Goal: Navigation & Orientation: Find specific page/section

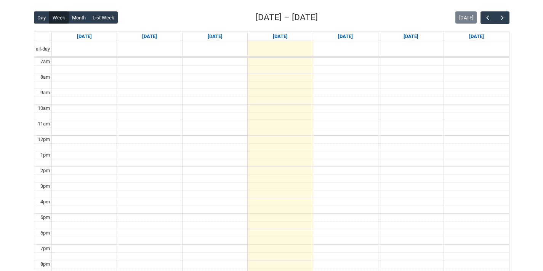
scroll to position [190, 0]
click at [501, 18] on span "button" at bounding box center [502, 18] width 8 height 8
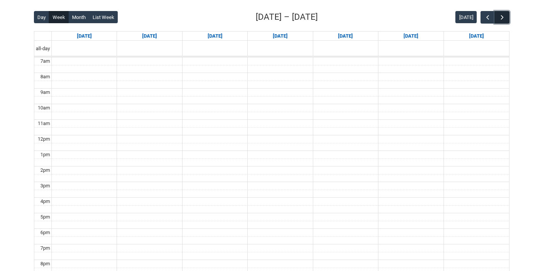
click at [501, 18] on span "button" at bounding box center [502, 18] width 8 height 8
click at [502, 18] on span "button" at bounding box center [502, 18] width 8 height 8
click at [503, 15] on span "button" at bounding box center [502, 18] width 8 height 8
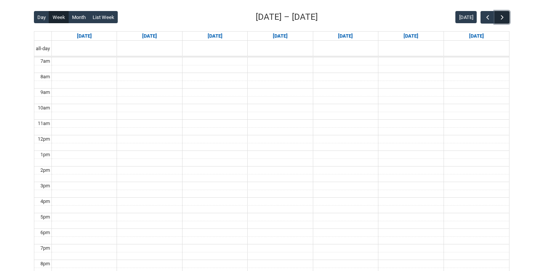
click at [503, 15] on span "button" at bounding box center [502, 18] width 8 height 8
click at [484, 13] on button "button" at bounding box center [487, 17] width 14 height 13
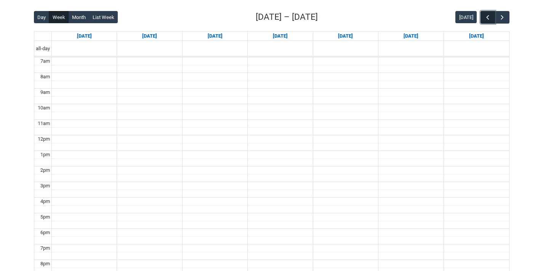
click at [484, 13] on button "button" at bounding box center [487, 17] width 14 height 13
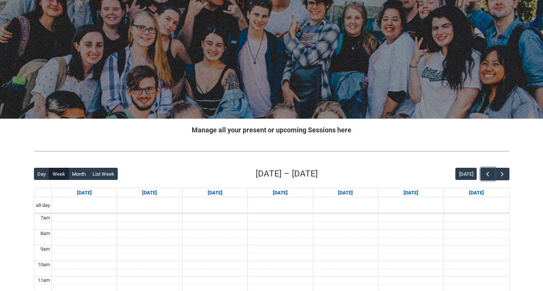
scroll to position [0, 0]
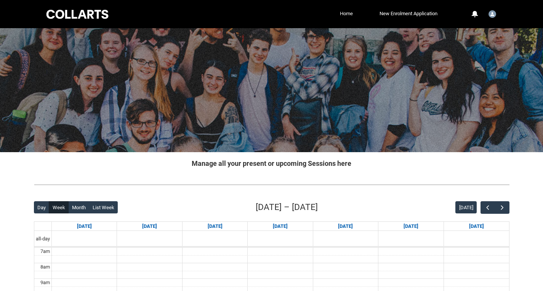
click at [340, 14] on link "Home" at bounding box center [346, 13] width 17 height 11
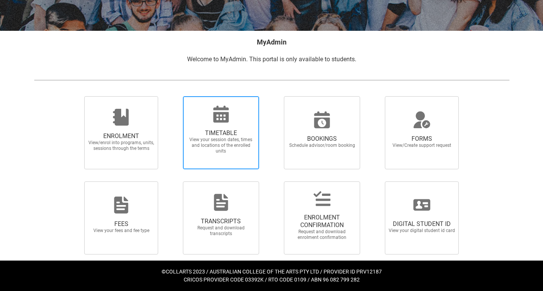
scroll to position [122, 0]
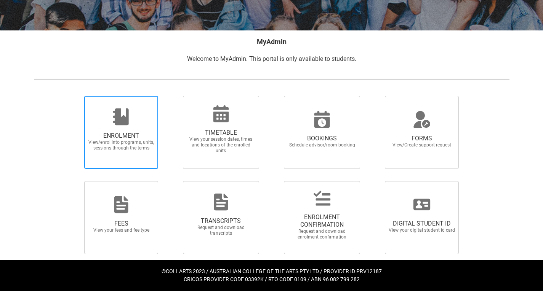
click at [119, 137] on span "ENROLMENT" at bounding box center [121, 136] width 67 height 8
click at [75, 96] on input "ENROLMENT View/enrol into programs, units, sessions through the terms" at bounding box center [75, 96] width 0 height 0
radio input "true"
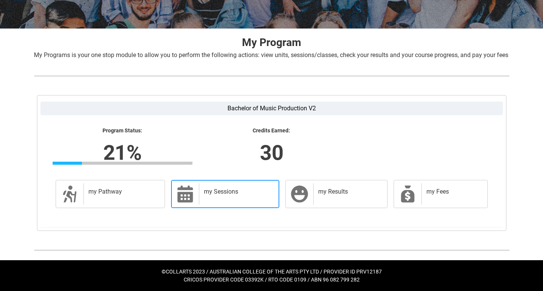
scroll to position [133, 0]
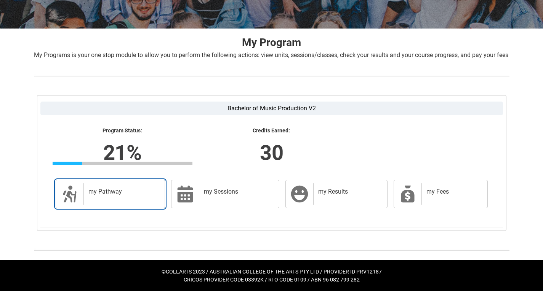
click at [126, 192] on h2 "my Pathway" at bounding box center [122, 192] width 69 height 8
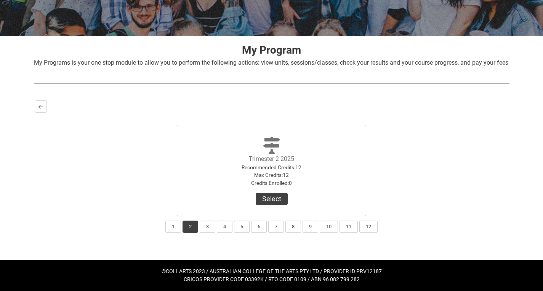
scroll to position [125, 0]
click at [205, 227] on button "3" at bounding box center [208, 227] width 16 height 12
click at [273, 200] on button "Select" at bounding box center [272, 199] width 32 height 12
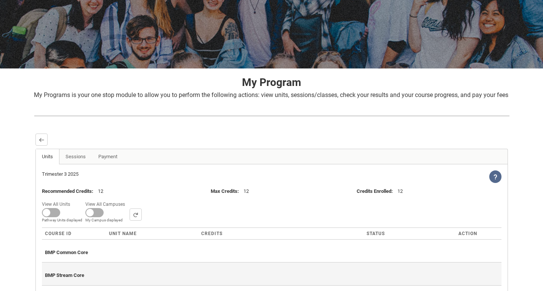
scroll to position [77, 0]
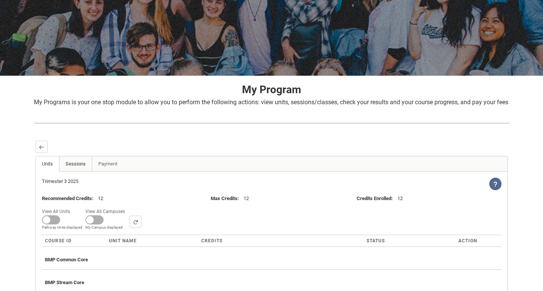
click at [73, 171] on link "Sessions" at bounding box center [75, 164] width 33 height 15
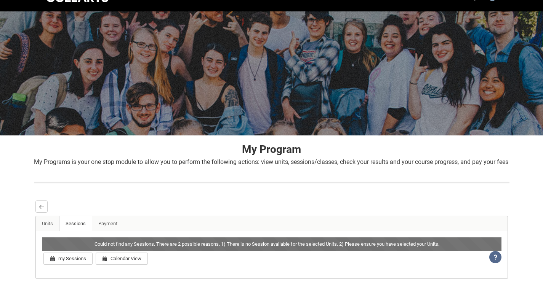
scroll to position [0, 0]
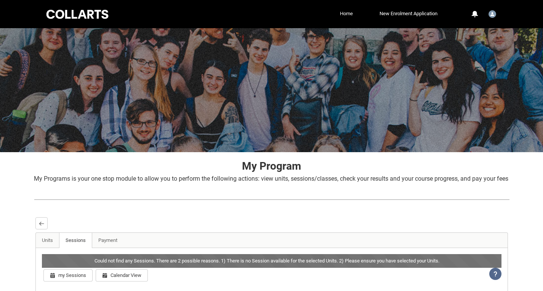
click at [343, 13] on link "Home" at bounding box center [346, 13] width 17 height 11
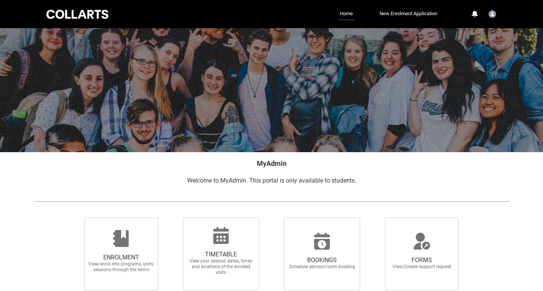
click at [74, 11] on div at bounding box center [77, 14] width 65 height 12
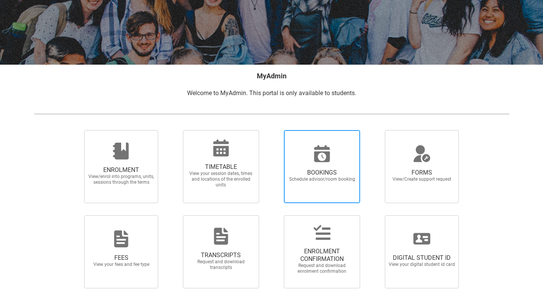
scroll to position [122, 0]
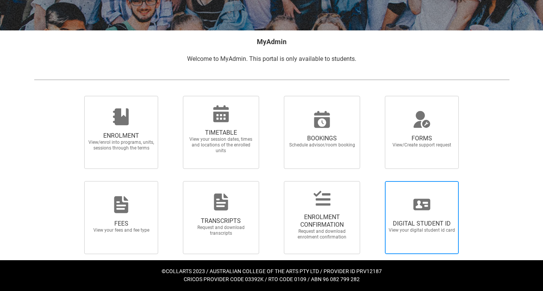
click at [434, 214] on span "DIGITAL STUDENT ID View your digital student id card" at bounding box center [421, 227] width 73 height 26
click at [375, 181] on input "DIGITAL STUDENT ID View your digital student id card" at bounding box center [375, 181] width 0 height 0
radio input "true"
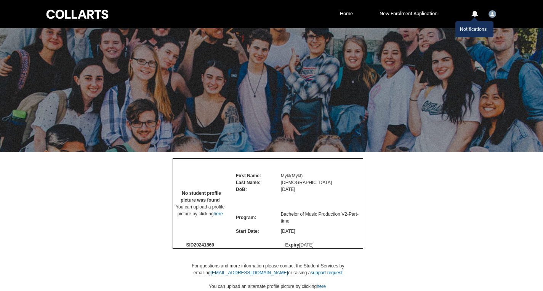
click at [474, 13] on div "0" at bounding box center [474, 14] width 7 height 7
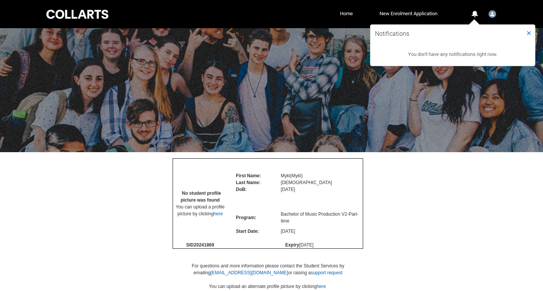
click at [330, 91] on div at bounding box center [271, 90] width 543 height 124
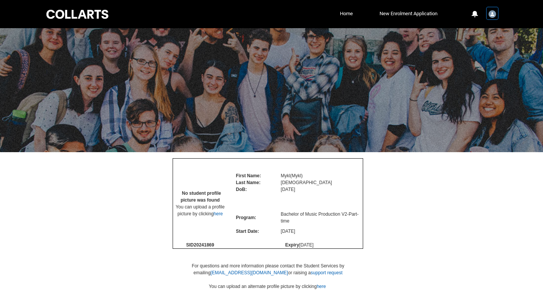
click at [492, 16] on img "User Profile Student.mtemple.20241869" at bounding box center [492, 14] width 8 height 8
click at [473, 31] on span "Profile" at bounding box center [472, 32] width 13 height 7
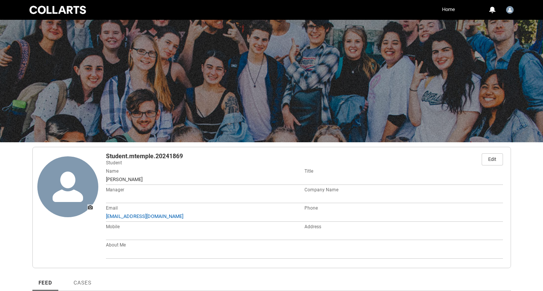
click at [444, 6] on link "Home" at bounding box center [448, 9] width 17 height 11
